Goal: Navigation & Orientation: Find specific page/section

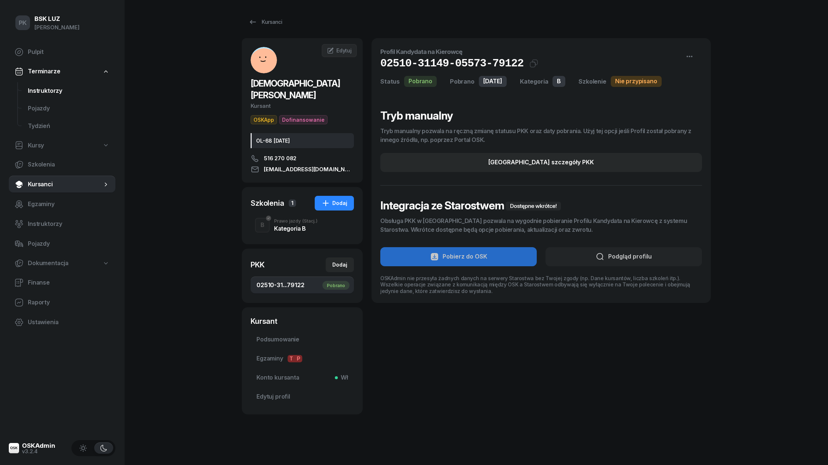
click at [55, 90] on span "Instruktorzy" at bounding box center [69, 91] width 82 height 10
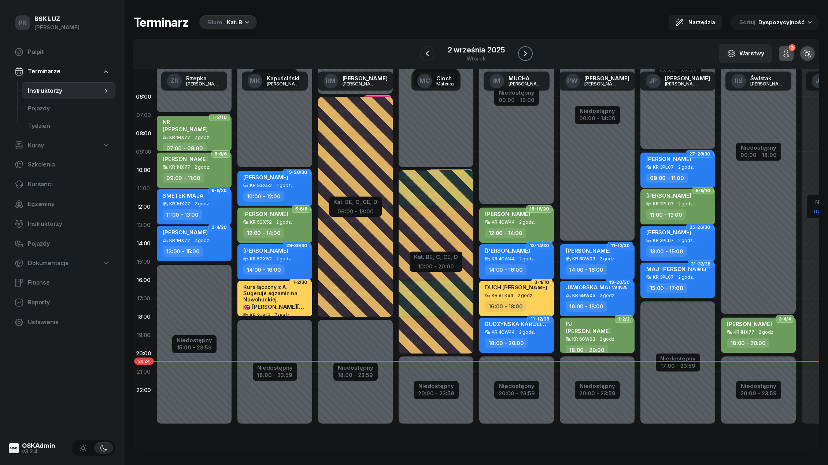
click at [525, 53] on icon "button" at bounding box center [525, 53] width 9 height 9
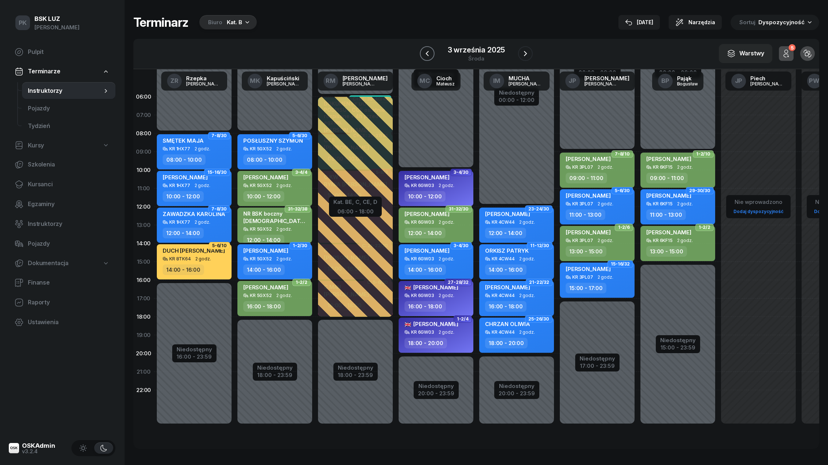
click at [427, 51] on icon "button" at bounding box center [427, 53] width 9 height 9
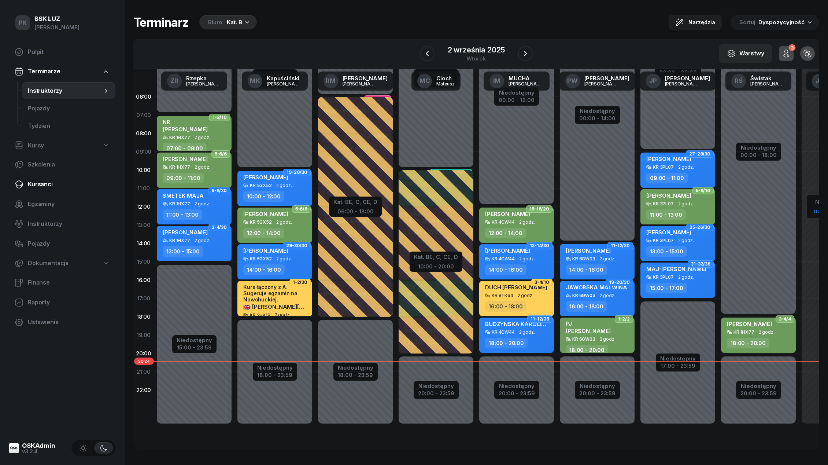
click at [41, 188] on span "Kursanci" at bounding box center [69, 185] width 82 height 10
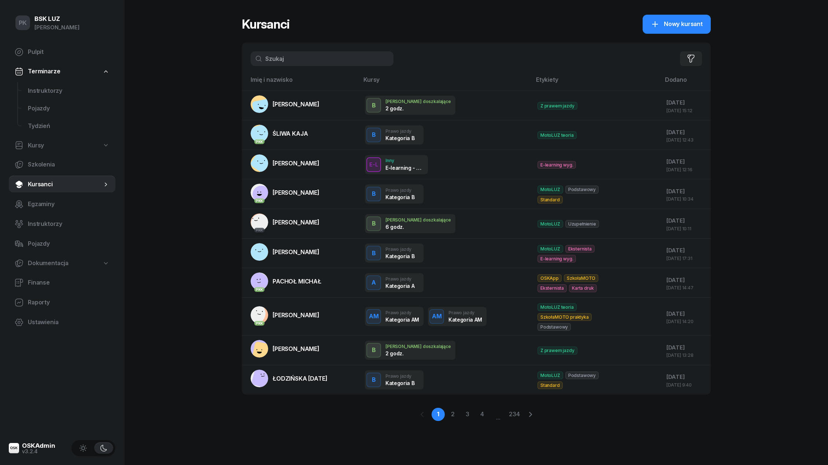
click at [187, 21] on div "PK BSK [PERSON_NAME] Pulpit Terminarze Instruktorzy Pojazdy Tydzień Kursy Szkol…" at bounding box center [414, 232] width 828 height 465
click at [41, 51] on span "Pulpit" at bounding box center [69, 52] width 82 height 10
